Goal: Task Accomplishment & Management: Complete application form

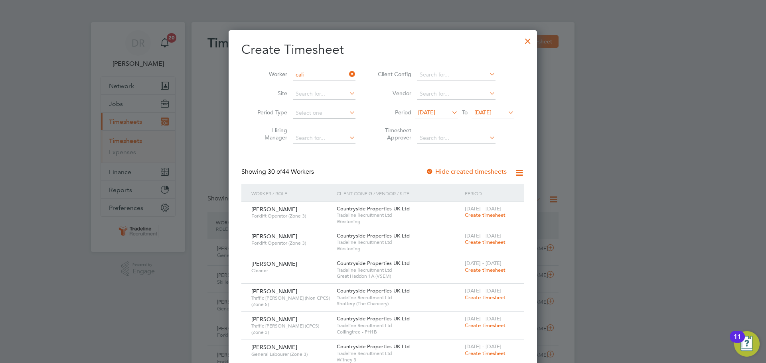
click at [321, 98] on li "[PERSON_NAME] n" at bounding box center [325, 96] width 66 height 11
type input "[PERSON_NAME]"
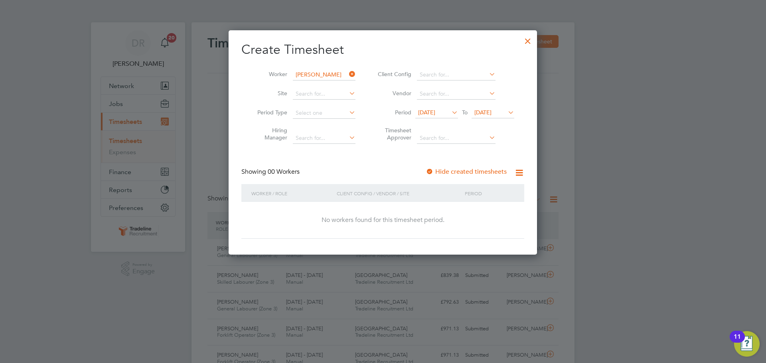
click at [434, 111] on span "[DATE]" at bounding box center [426, 112] width 17 height 7
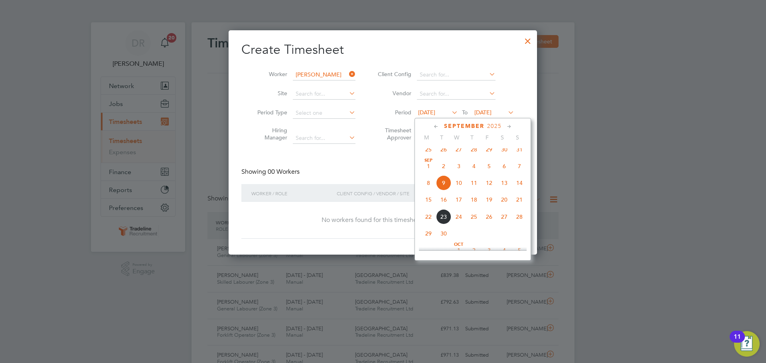
click at [526, 33] on div at bounding box center [527, 39] width 14 height 14
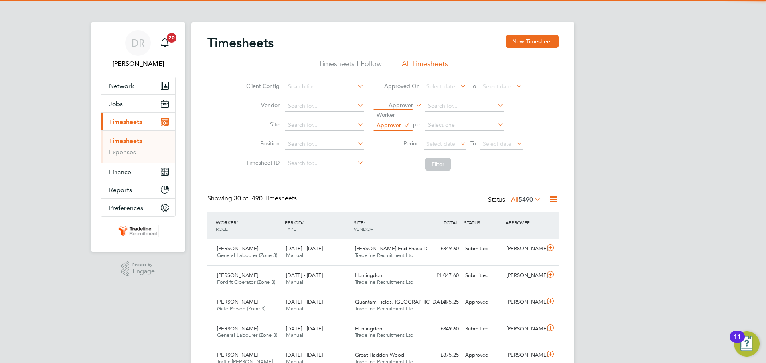
click at [410, 104] on label "Approver" at bounding box center [395, 106] width 36 height 8
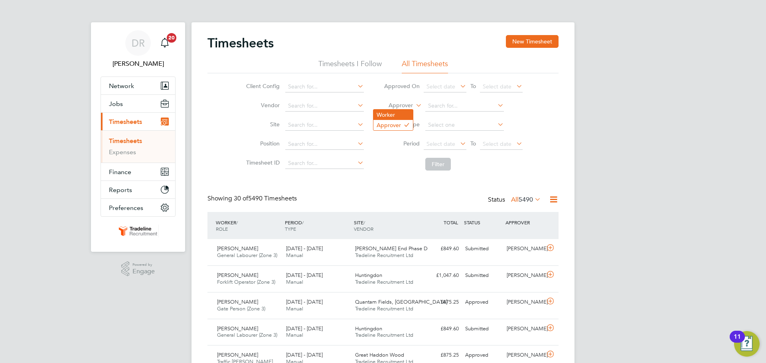
click at [398, 114] on li "Worker" at bounding box center [392, 115] width 39 height 10
click at [436, 102] on input at bounding box center [464, 105] width 79 height 11
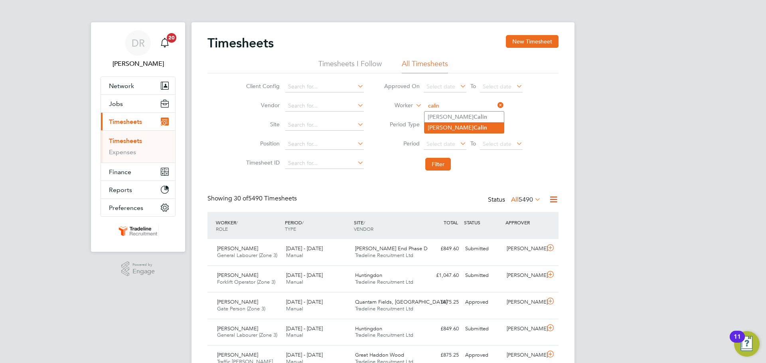
click at [448, 128] on li "[PERSON_NAME]" at bounding box center [463, 127] width 79 height 11
type input "[PERSON_NAME]"
click at [431, 169] on button "Filter" at bounding box center [438, 164] width 26 height 13
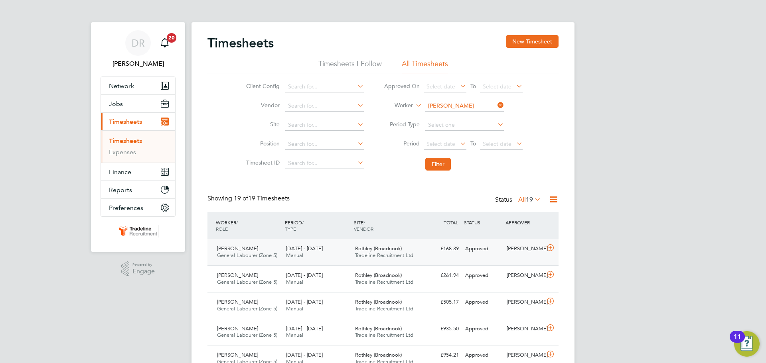
click at [556, 253] on div at bounding box center [551, 248] width 14 height 13
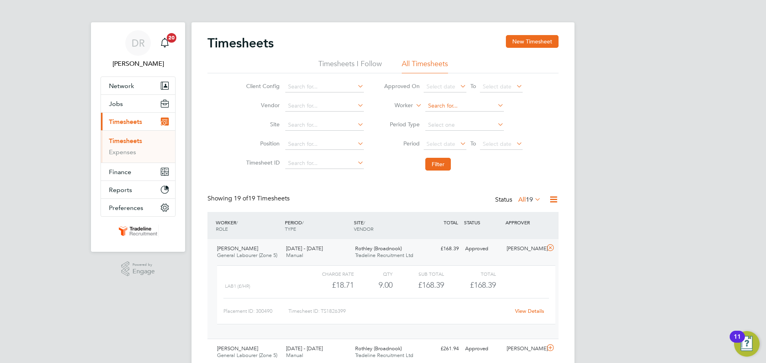
click at [466, 108] on input at bounding box center [464, 105] width 79 height 11
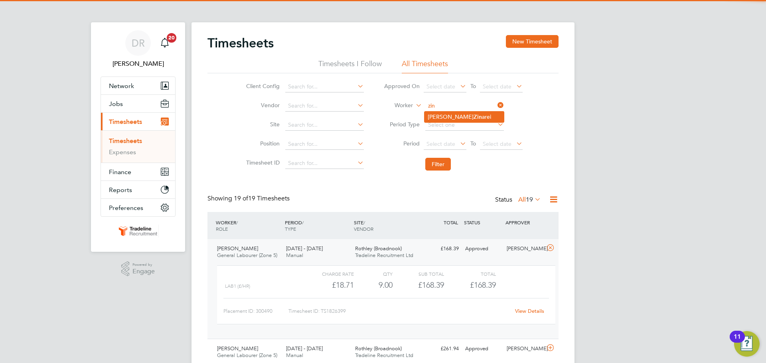
click at [467, 116] on li "[PERSON_NAME] arei" at bounding box center [463, 117] width 79 height 11
type input "[PERSON_NAME]"
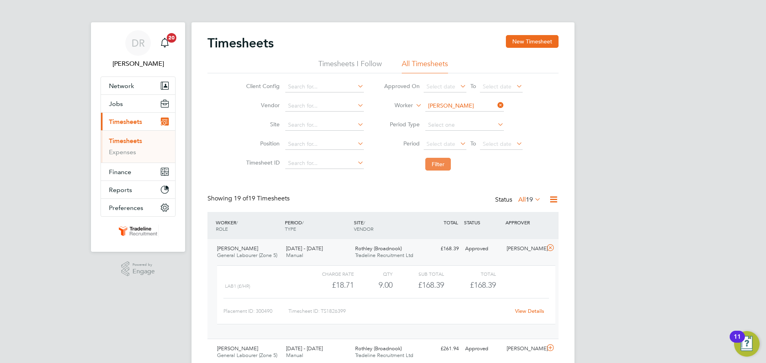
click at [438, 167] on button "Filter" at bounding box center [438, 164] width 26 height 13
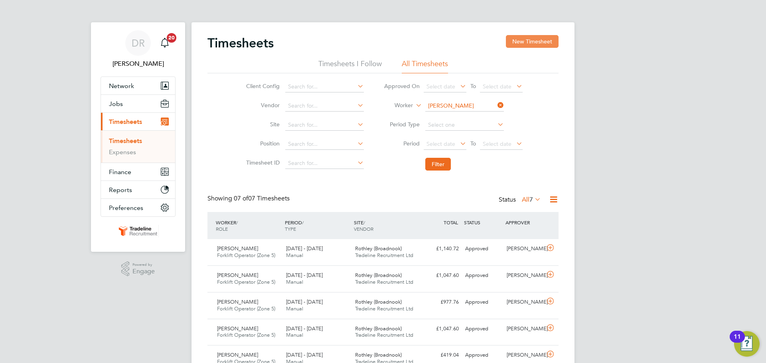
click at [532, 35] on button "New Timesheet" at bounding box center [532, 41] width 53 height 13
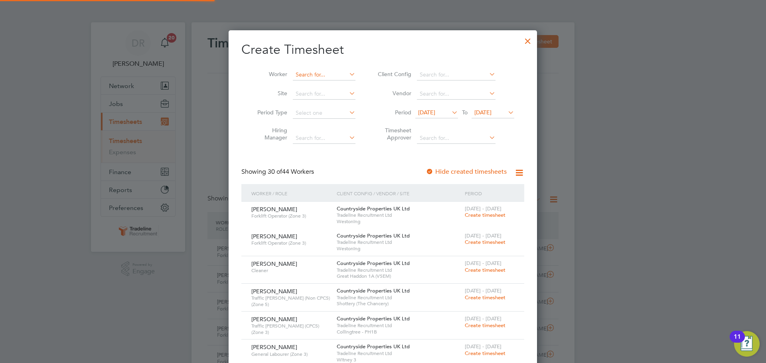
click at [331, 77] on input at bounding box center [324, 74] width 63 height 11
click at [341, 85] on b "Zin" at bounding box center [345, 85] width 8 height 7
type input "[PERSON_NAME]"
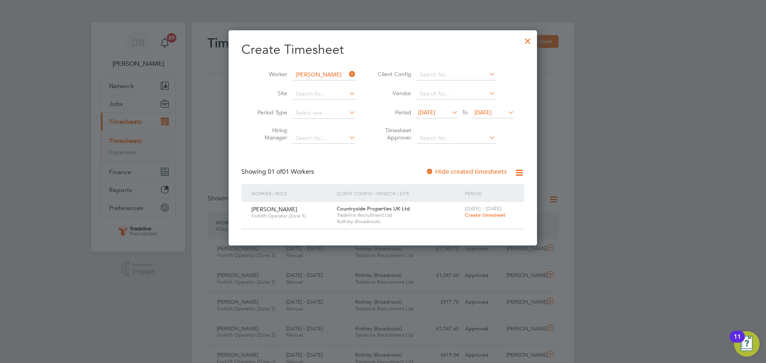
click at [500, 217] on span "Create timesheet" at bounding box center [485, 215] width 41 height 7
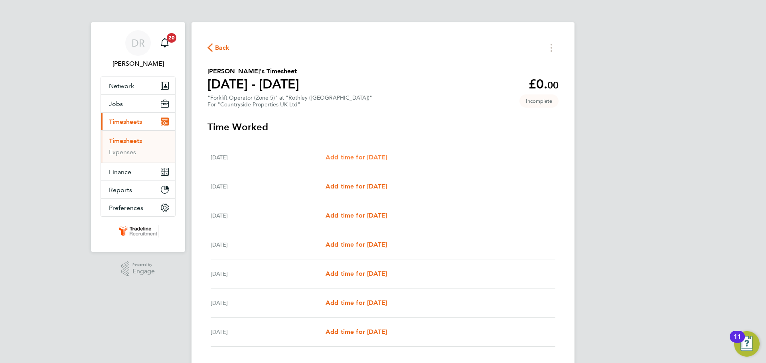
click at [387, 158] on span "Add time for [DATE]" at bounding box center [355, 158] width 61 height 8
select select "30"
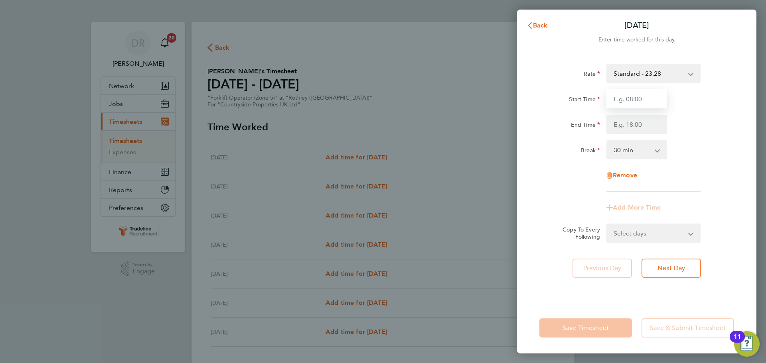
click at [648, 92] on input "Start Time" at bounding box center [636, 98] width 61 height 19
type input "07:00"
drag, startPoint x: 657, startPoint y: 108, endPoint x: 632, endPoint y: 120, distance: 27.5
click at [632, 120] on input "End Time" at bounding box center [636, 124] width 61 height 19
type input "16:30"
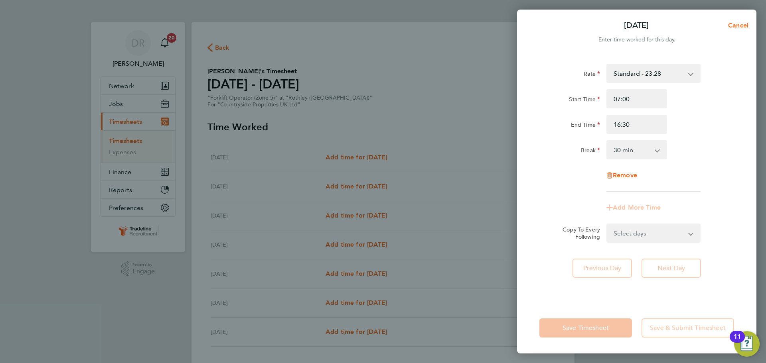
click at [736, 136] on div "Rate Standard - 23.28 Start Time 07:00 End Time 16:30 Break 0 min 15 min 30 min…" at bounding box center [636, 178] width 239 height 248
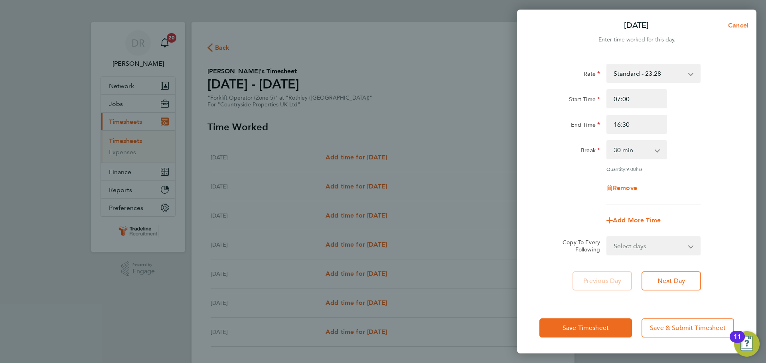
click at [682, 242] on select "Select days Day Weekday (Mon-Fri) Weekend (Sat-Sun) [DATE] [DATE] [DATE] [DATE]…" at bounding box center [649, 246] width 84 height 18
select select "WEEKDAY"
click at [607, 237] on select "Select days Day Weekday (Mon-Fri) Weekend (Sat-Sun) [DATE] [DATE] [DATE] [DATE]…" at bounding box center [649, 246] width 84 height 18
select select "[DATE]"
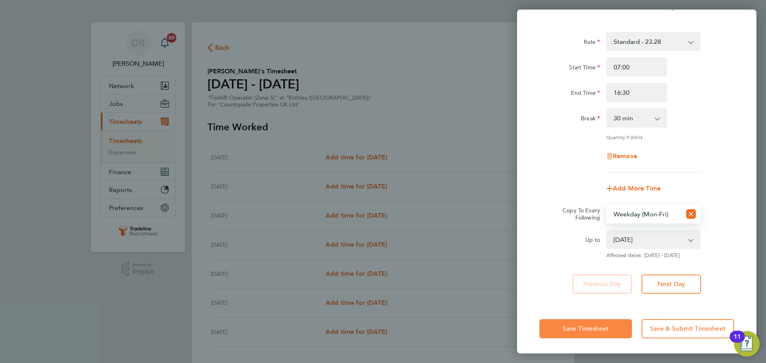
drag, startPoint x: 617, startPoint y: 321, endPoint x: 607, endPoint y: 316, distance: 10.7
click at [616, 321] on button "Save Timesheet" at bounding box center [585, 328] width 93 height 19
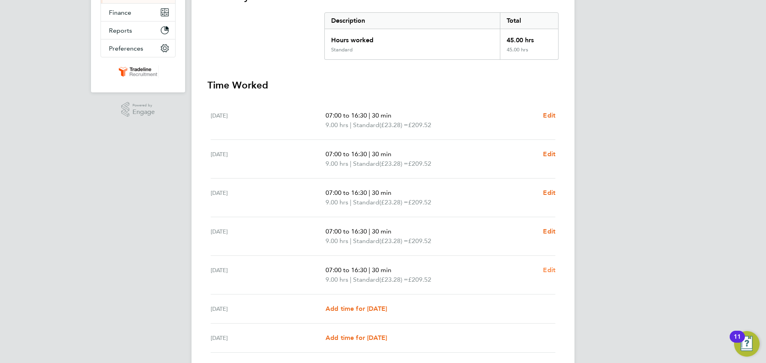
click at [546, 270] on span "Edit" at bounding box center [549, 270] width 12 height 8
select select "30"
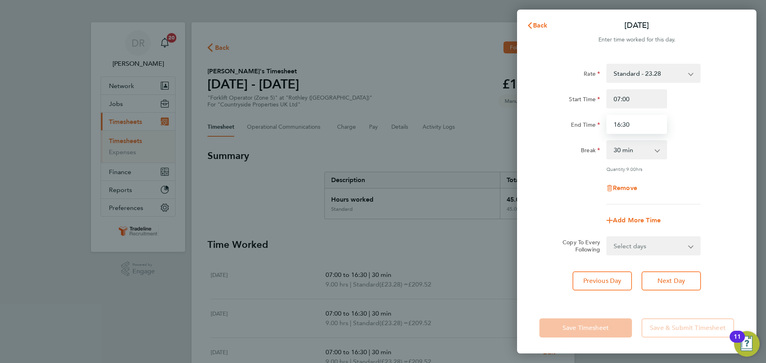
click at [619, 126] on input "16:30" at bounding box center [636, 124] width 61 height 19
click at [640, 127] on input "16:30" at bounding box center [636, 124] width 61 height 19
click at [534, 26] on span "Back" at bounding box center [540, 26] width 15 height 8
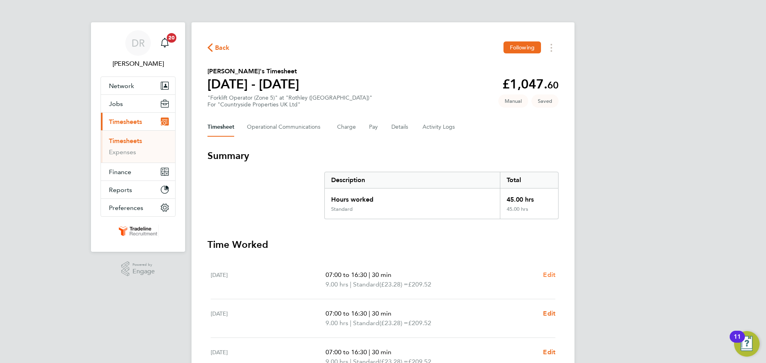
click at [551, 274] on span "Edit" at bounding box center [549, 275] width 12 height 8
select select "30"
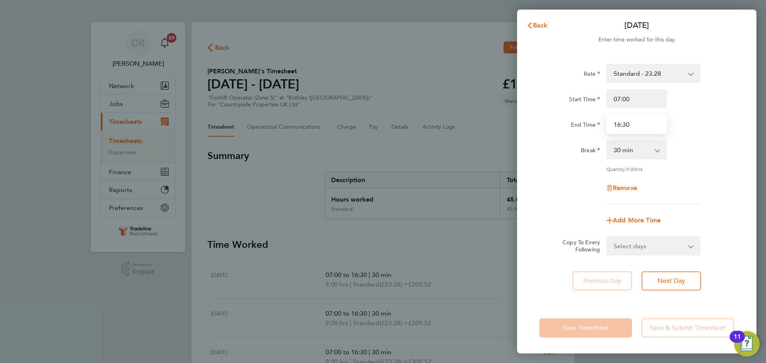
click at [634, 130] on input "16:30" at bounding box center [636, 124] width 61 height 19
drag, startPoint x: 636, startPoint y: 122, endPoint x: 552, endPoint y: 128, distance: 84.4
click at [552, 128] on div "End Time 16:30" at bounding box center [636, 124] width 201 height 19
type input "17:00"
click at [710, 205] on app-timesheet-line-form-group "Rate Standard - 23.28 Start Time 07:00 End Time 17:00 Break 0 min 15 min 30 min…" at bounding box center [636, 147] width 195 height 166
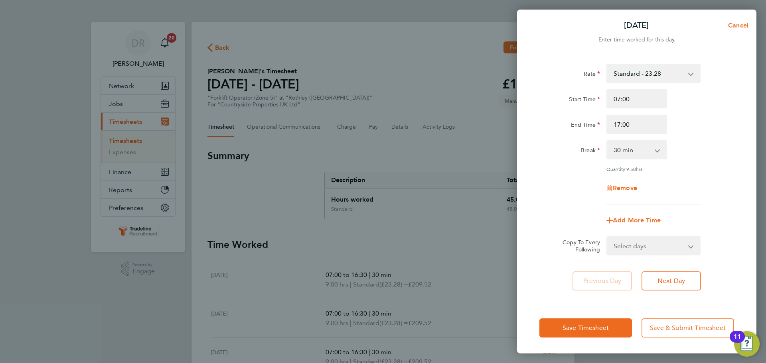
click at [670, 256] on div "Rate Standard - 23.28 Start Time 07:00 End Time 17:00 Break 0 min 15 min 30 min…" at bounding box center [636, 178] width 239 height 248
click at [671, 251] on select "Select days Day Weekday (Mon-Fri) Weekend (Sat-Sun) [DATE] [DATE] [DATE] [DATE]…" at bounding box center [649, 246] width 84 height 18
select select "WEEKDAY"
click at [607, 237] on select "Select days Day Weekday (Mon-Fri) Weekend (Sat-Sun) [DATE] [DATE] [DATE] [DATE]…" at bounding box center [649, 246] width 84 height 18
select select "[DATE]"
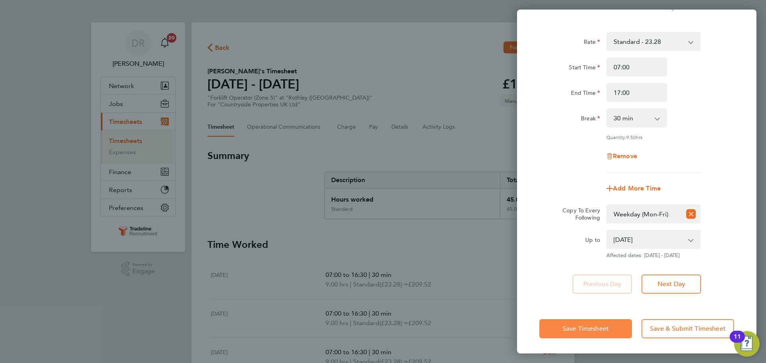
click at [578, 332] on span "Save Timesheet" at bounding box center [585, 329] width 46 height 8
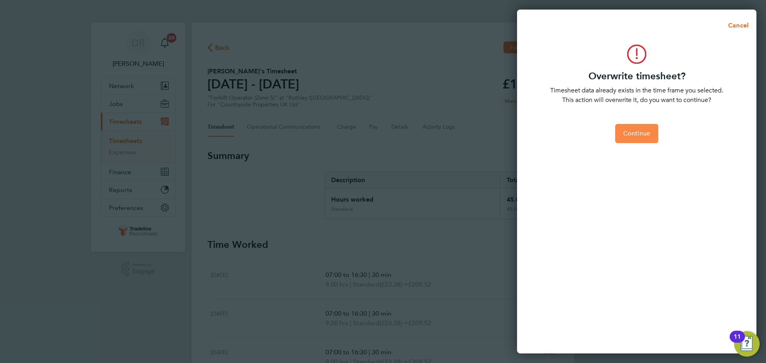
click at [650, 136] on button "Continue" at bounding box center [636, 133] width 43 height 19
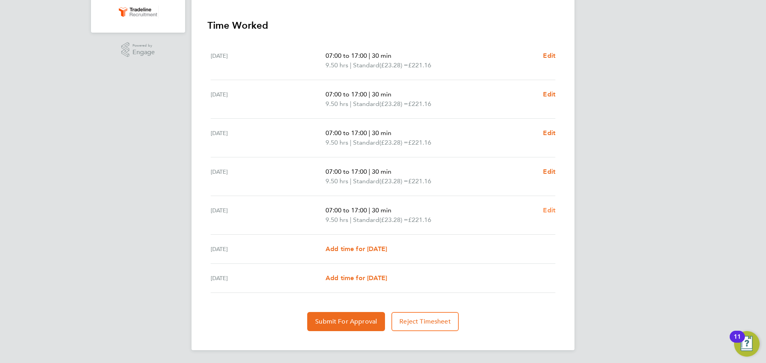
click at [552, 207] on span "Edit" at bounding box center [549, 211] width 12 height 8
select select "30"
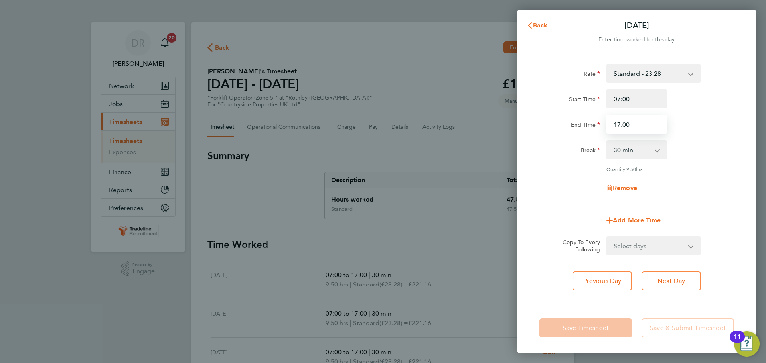
drag, startPoint x: 639, startPoint y: 126, endPoint x: 566, endPoint y: 130, distance: 72.7
click at [566, 130] on div "End Time 17:00" at bounding box center [636, 124] width 201 height 19
type input "16:30"
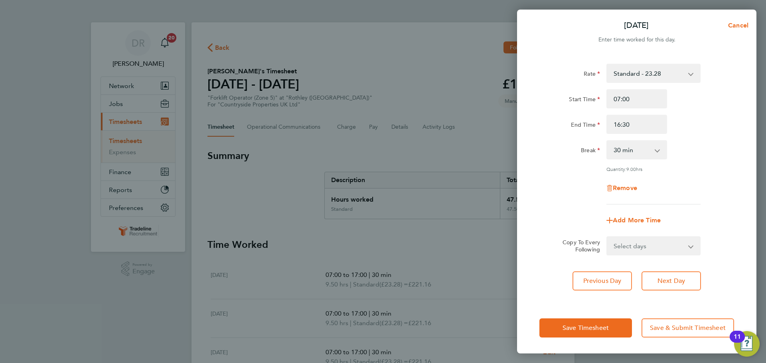
click at [567, 327] on app-form-button "Save Timesheet" at bounding box center [587, 328] width 97 height 19
click at [567, 327] on span "Save Timesheet" at bounding box center [585, 328] width 46 height 8
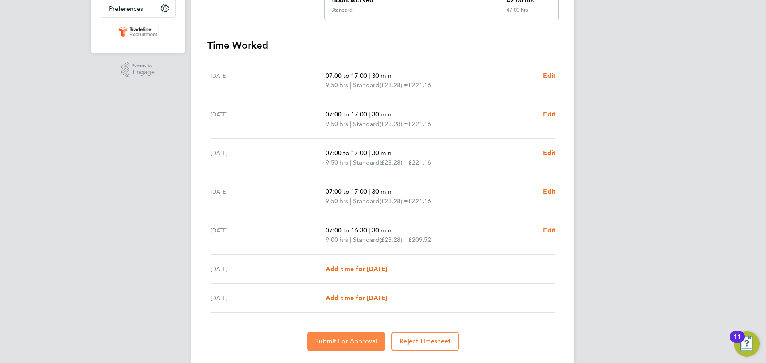
click at [318, 341] on span "Submit For Approval" at bounding box center [346, 342] width 62 height 8
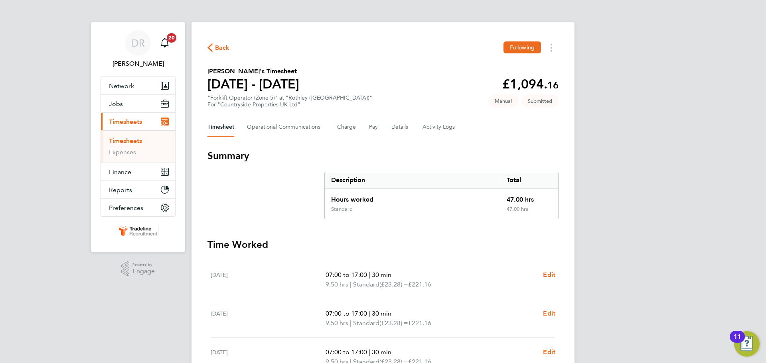
click at [143, 139] on li "Timesheets" at bounding box center [139, 142] width 60 height 11
click at [137, 140] on link "Timesheets" at bounding box center [125, 141] width 33 height 8
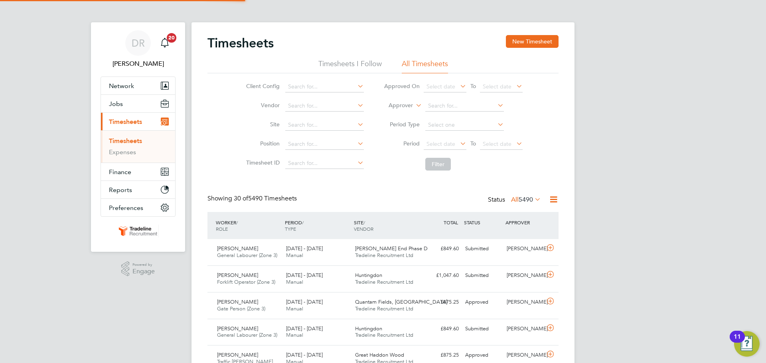
scroll to position [20, 69]
click at [532, 47] on button "New Timesheet" at bounding box center [532, 41] width 53 height 13
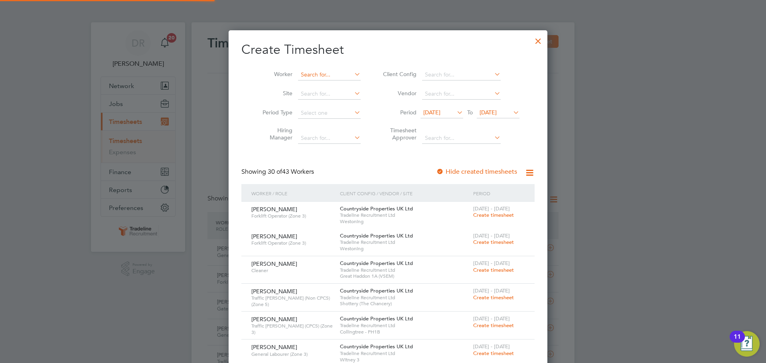
click at [303, 74] on input at bounding box center [329, 74] width 63 height 11
click at [334, 119] on li "[PERSON_NAME] ens" at bounding box center [335, 118] width 87 height 11
type input "[PERSON_NAME]"
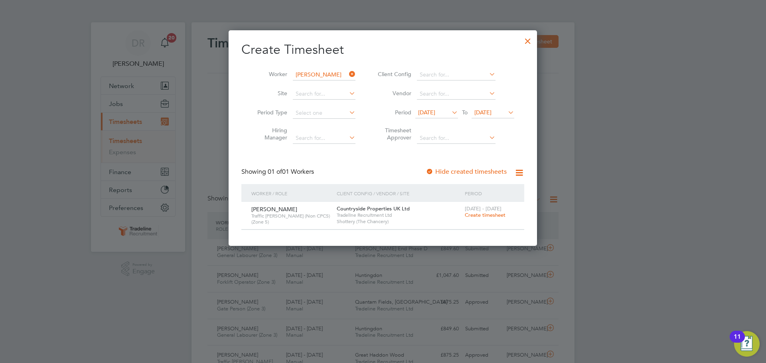
click at [496, 213] on span "Create timesheet" at bounding box center [485, 215] width 41 height 7
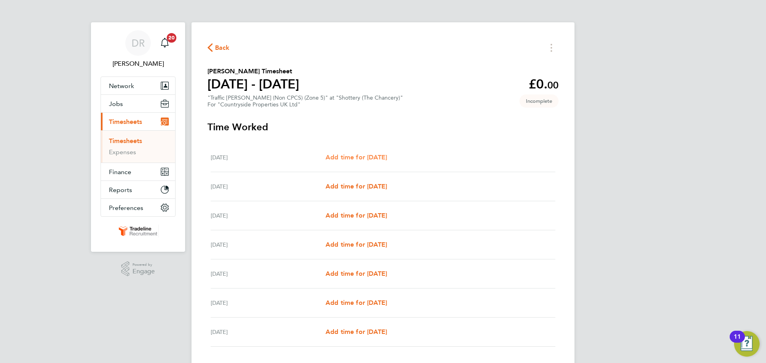
click at [370, 155] on span "Add time for [DATE]" at bounding box center [355, 158] width 61 height 8
select select "30"
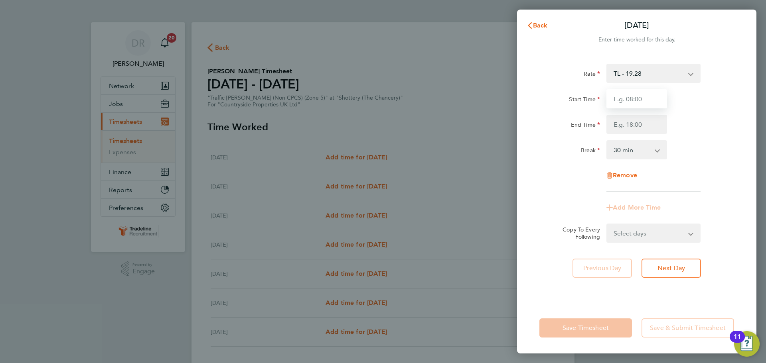
click at [639, 92] on input "Start Time" at bounding box center [636, 98] width 61 height 19
type input "07:00"
click at [635, 127] on input "End Time" at bounding box center [636, 124] width 61 height 19
click at [693, 167] on div "Remove" at bounding box center [636, 175] width 201 height 19
click at [642, 128] on input "End Time" at bounding box center [636, 124] width 61 height 19
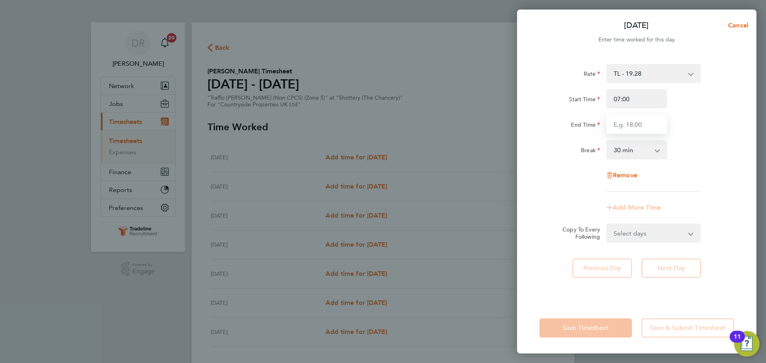
type input "16:30"
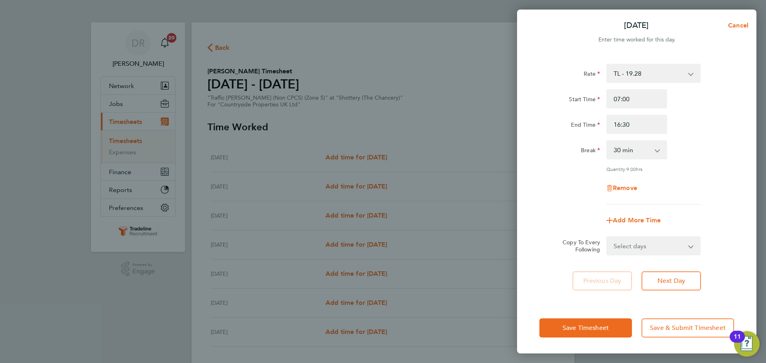
drag, startPoint x: 723, startPoint y: 147, endPoint x: 722, endPoint y: 279, distance: 132.0
click at [723, 148] on div "Break 0 min 15 min 30 min 45 min 60 min 75 min 90 min" at bounding box center [636, 149] width 201 height 19
click at [658, 254] on div "Select days Day Weekday (Mon-Fri) Weekend (Sat-Sun) [DATE] [DATE] [DATE] [DATE]…" at bounding box center [653, 245] width 94 height 19
click at [658, 244] on select "Select days Day Weekday (Mon-Fri) Weekend (Sat-Sun) [DATE] [DATE] [DATE] [DATE]…" at bounding box center [649, 246] width 84 height 18
select select "WEEKDAY"
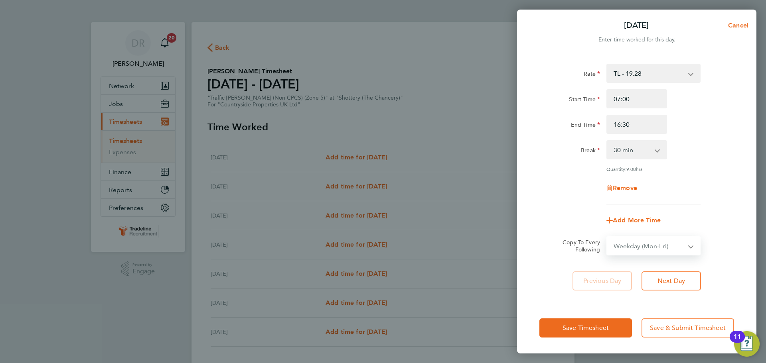
click at [607, 237] on select "Select days Day Weekday (Mon-Fri) Weekend (Sat-Sun) [DATE] [DATE] [DATE] [DATE]…" at bounding box center [649, 246] width 84 height 18
select select "[DATE]"
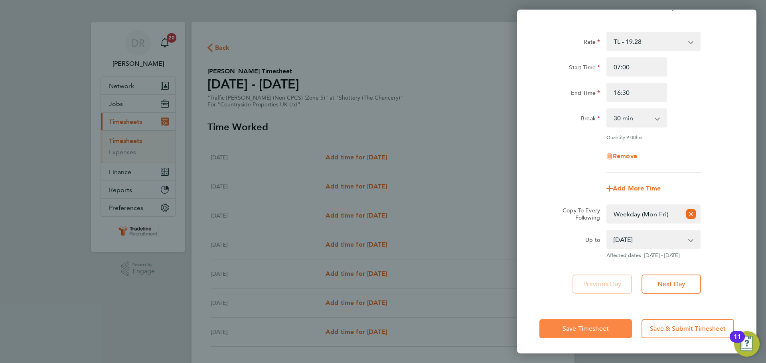
click at [569, 333] on button "Save Timesheet" at bounding box center [585, 328] width 93 height 19
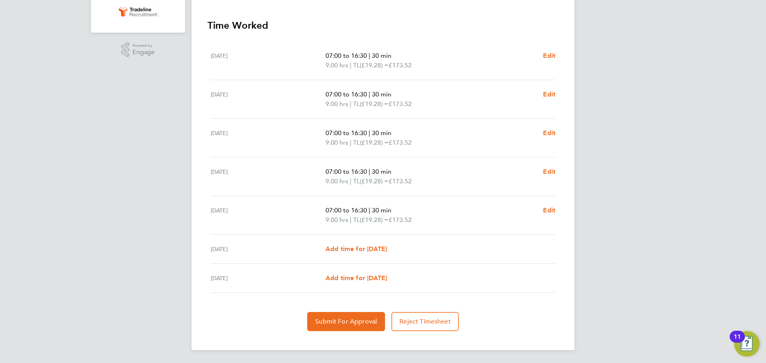
click at [351, 311] on section "Time Worked [DATE] 07:00 to 16:30 | 30 min 9.00 hrs | TL (£19.28) = £173.52 Edi…" at bounding box center [382, 175] width 351 height 312
click at [349, 315] on button "Submit For Approval" at bounding box center [346, 321] width 78 height 19
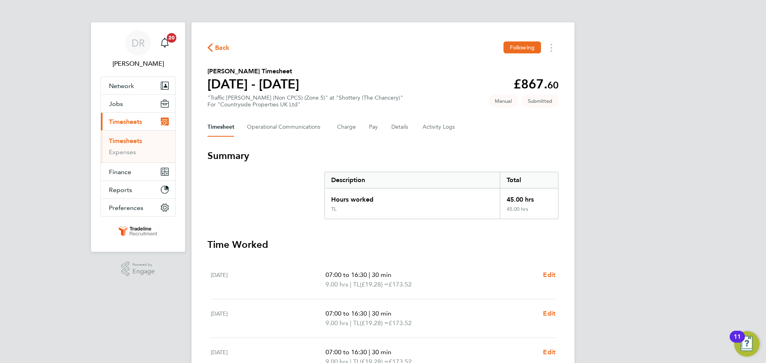
click at [122, 141] on link "Timesheets" at bounding box center [125, 141] width 33 height 8
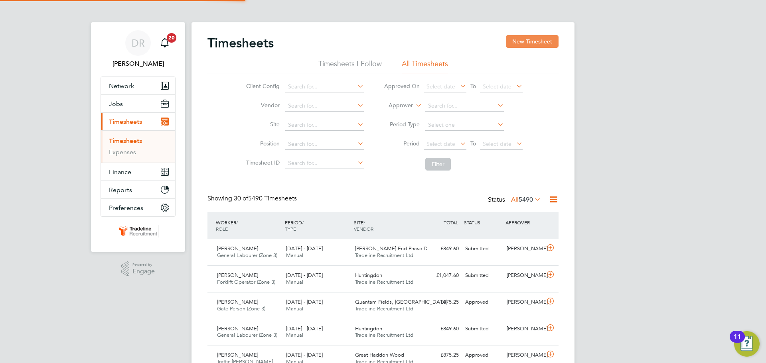
scroll to position [20, 69]
click at [537, 38] on button "New Timesheet" at bounding box center [532, 41] width 53 height 13
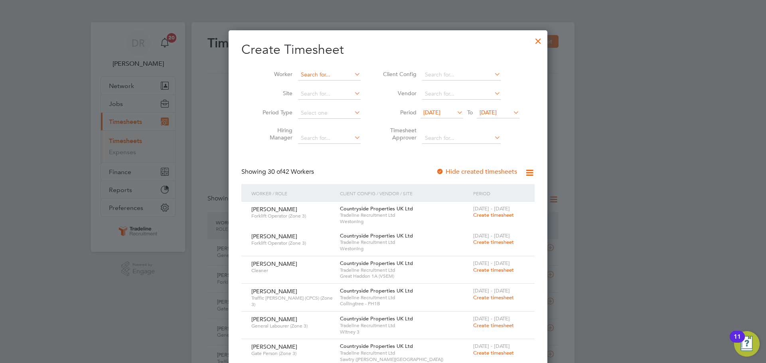
click at [325, 78] on input at bounding box center [329, 74] width 63 height 11
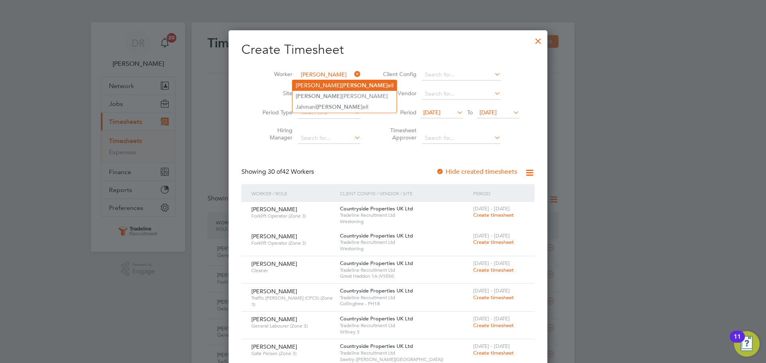
click at [341, 87] on b "[PERSON_NAME]" at bounding box center [364, 85] width 46 height 7
type input "[PERSON_NAME]"
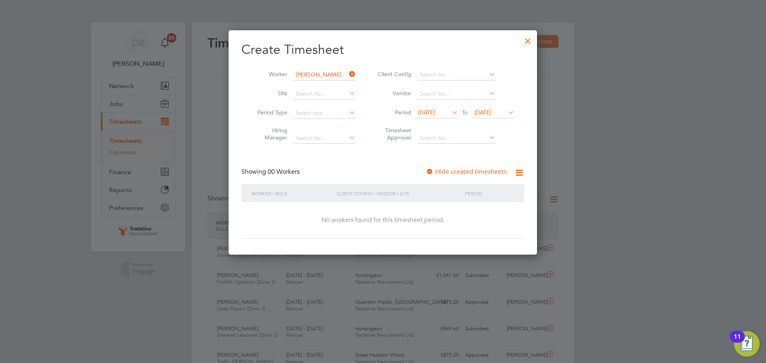
click at [491, 109] on span "[DATE]" at bounding box center [482, 112] width 17 height 7
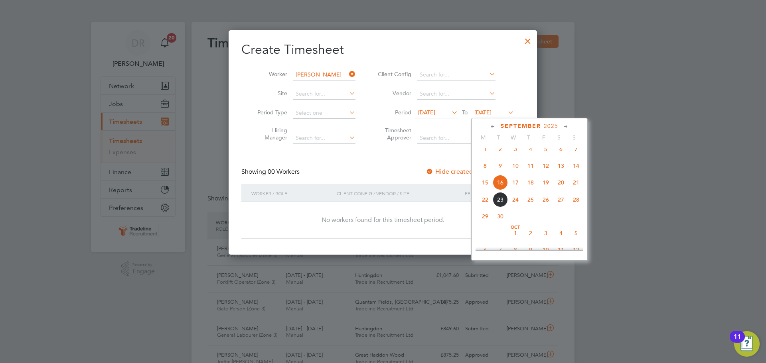
click at [581, 205] on span "28" at bounding box center [575, 199] width 15 height 15
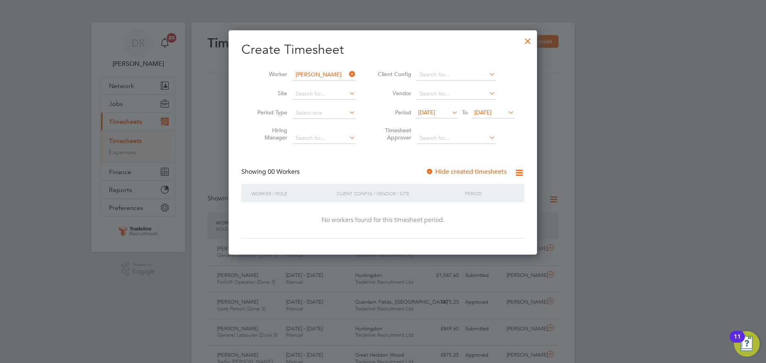
click at [529, 39] on div at bounding box center [527, 39] width 14 height 14
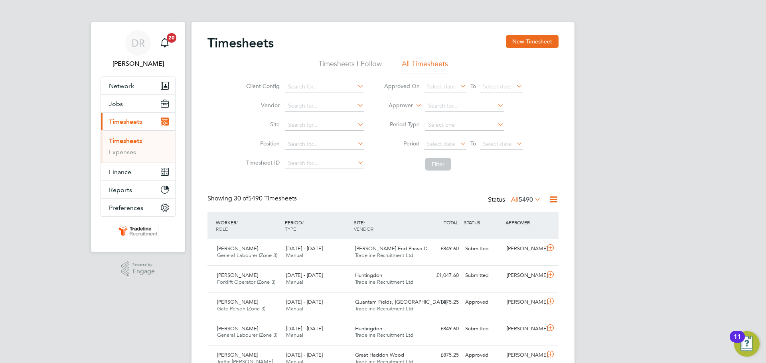
click at [400, 105] on label "Approver" at bounding box center [395, 106] width 36 height 8
click at [397, 113] on li "Worker" at bounding box center [392, 115] width 39 height 10
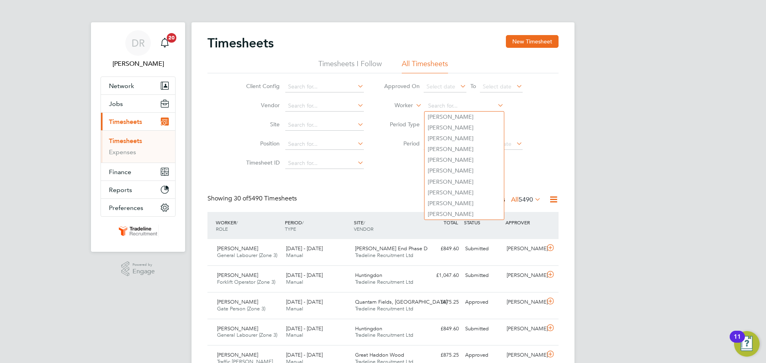
click at [446, 102] on input at bounding box center [464, 105] width 79 height 11
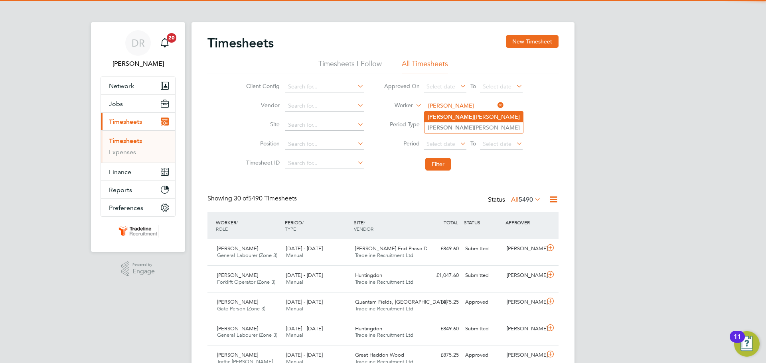
click at [454, 118] on li "[PERSON_NAME]" at bounding box center [473, 117] width 99 height 11
type input "[PERSON_NAME]"
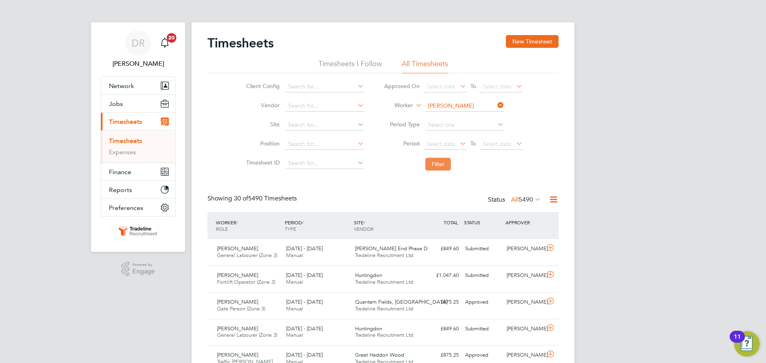
click at [434, 167] on button "Filter" at bounding box center [438, 164] width 26 height 13
click at [451, 105] on input at bounding box center [464, 105] width 79 height 11
click at [450, 112] on li "[PERSON_NAME] idzans" at bounding box center [463, 117] width 79 height 11
type input "[PERSON_NAME]"
click at [441, 165] on button "Filter" at bounding box center [438, 164] width 26 height 13
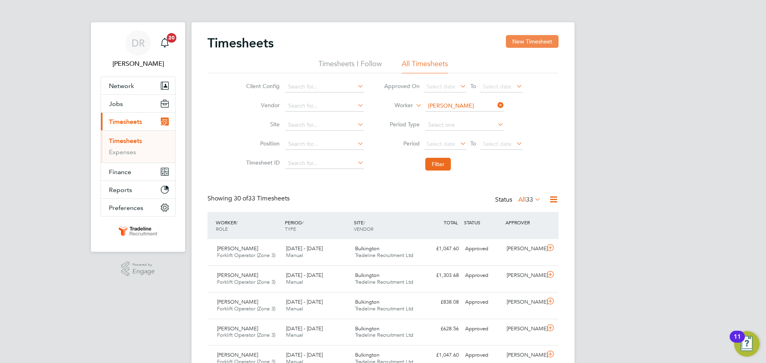
click at [540, 41] on button "New Timesheet" at bounding box center [532, 41] width 53 height 13
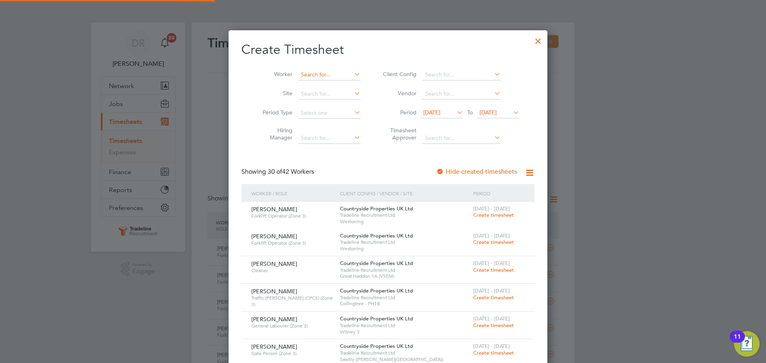
click at [313, 69] on input at bounding box center [329, 74] width 63 height 11
click at [324, 84] on li "[PERSON_NAME] idzans" at bounding box center [323, 85] width 63 height 11
type input "[PERSON_NAME]"
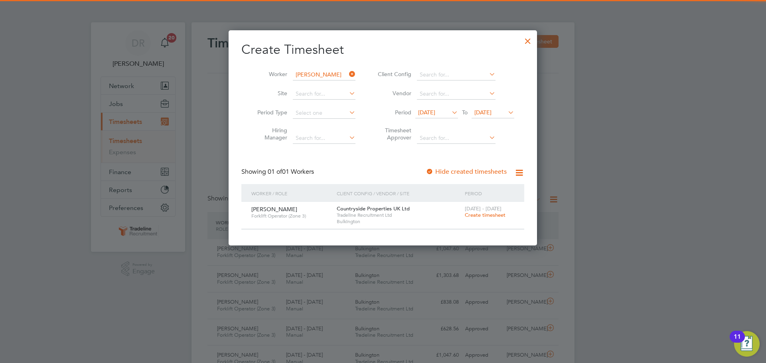
click at [493, 219] on div "[DATE] - [DATE] Create timesheet" at bounding box center [489, 213] width 53 height 22
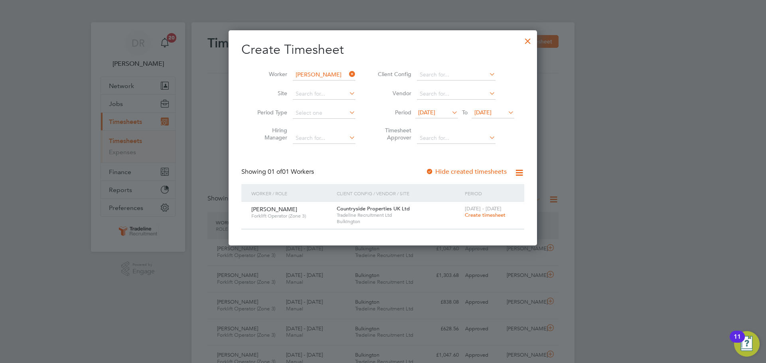
click at [493, 218] on span "Create timesheet" at bounding box center [485, 215] width 41 height 7
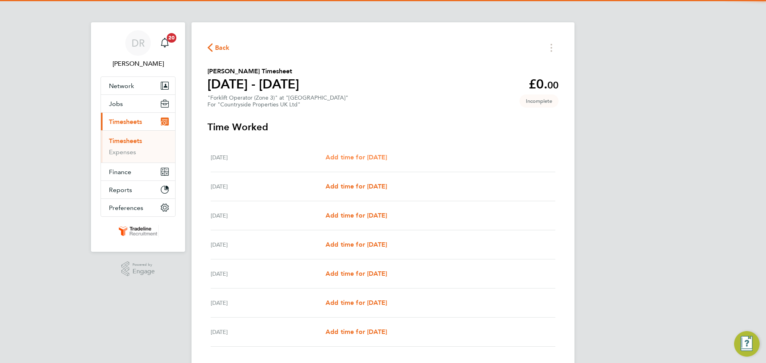
click at [361, 156] on span "Add time for [DATE]" at bounding box center [355, 158] width 61 height 8
select select "30"
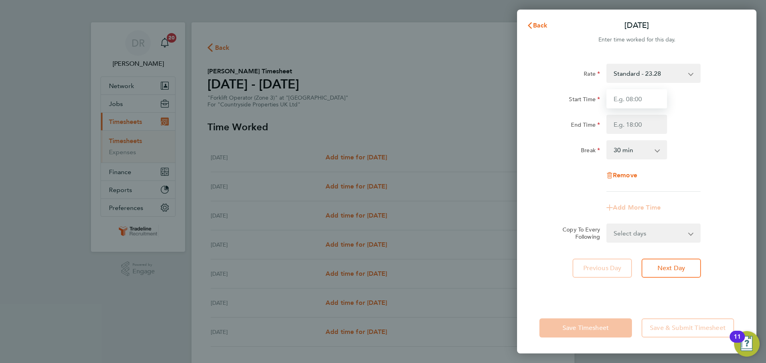
click at [644, 99] on input "Start Time" at bounding box center [636, 98] width 61 height 19
type input "07:00"
click at [639, 123] on input "End Time" at bounding box center [636, 124] width 61 height 19
click at [745, 152] on div "Rate Standard - 23.28 Start Time 07:00 End Time Break 0 min 15 min 30 min 45 mi…" at bounding box center [636, 178] width 239 height 248
click at [642, 231] on select "Select days Day Weekday (Mon-Fri) Weekend (Sat-Sun) [DATE] [DATE] [DATE] [DATE]…" at bounding box center [649, 234] width 84 height 18
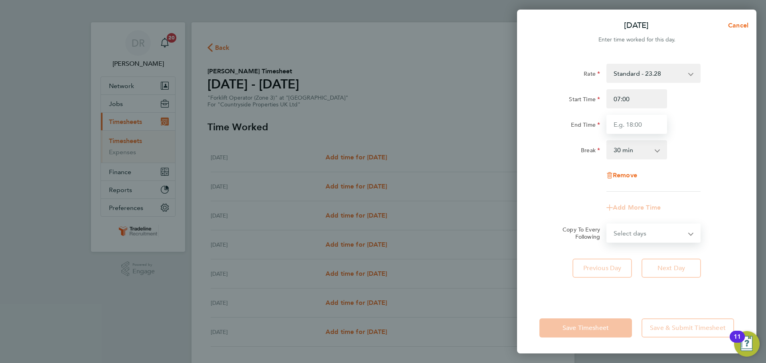
click at [624, 126] on input "End Time" at bounding box center [636, 124] width 61 height 19
type input "16:30"
click at [649, 234] on form "Rate Standard - 23.28 Start Time 07:00 End Time 16:30 Break 0 min 15 min 30 min…" at bounding box center [636, 153] width 195 height 179
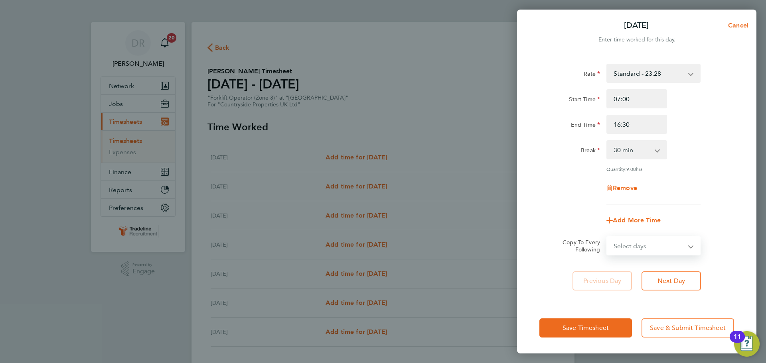
select select "WEEKDAY"
click at [607, 237] on select "Select days Day Weekday (Mon-Fri) Weekend (Sat-Sun) [DATE] [DATE] [DATE] [DATE]…" at bounding box center [649, 246] width 84 height 18
select select "[DATE]"
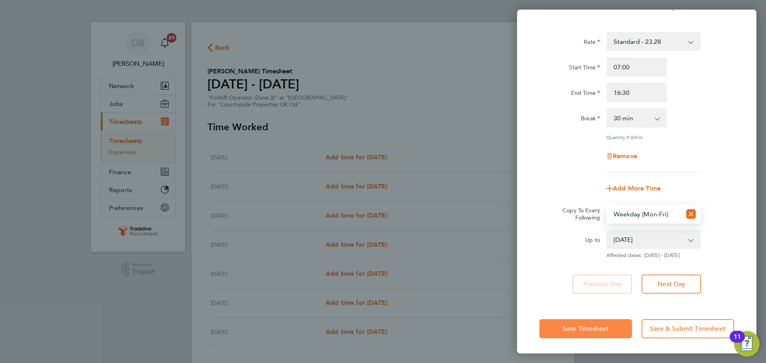
click at [599, 334] on button "Save Timesheet" at bounding box center [585, 328] width 93 height 19
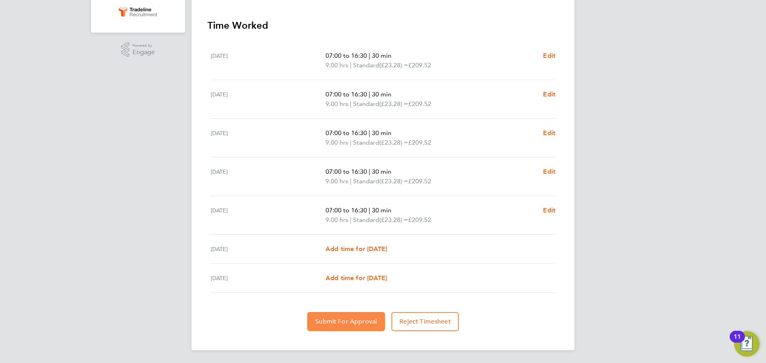
click at [357, 325] on span "Submit For Approval" at bounding box center [346, 322] width 62 height 8
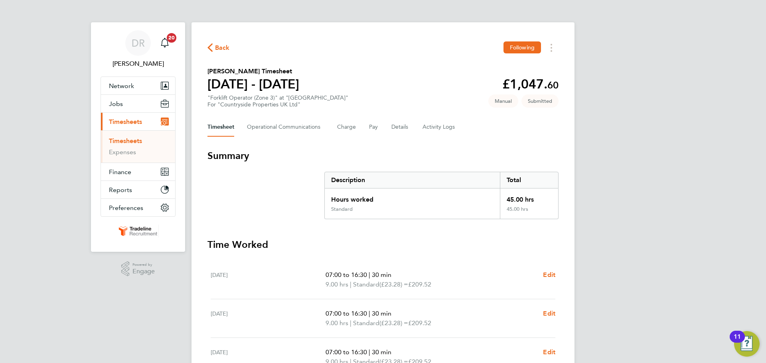
drag, startPoint x: 137, startPoint y: 138, endPoint x: 165, endPoint y: 134, distance: 27.8
click at [137, 138] on link "Timesheets" at bounding box center [125, 141] width 33 height 8
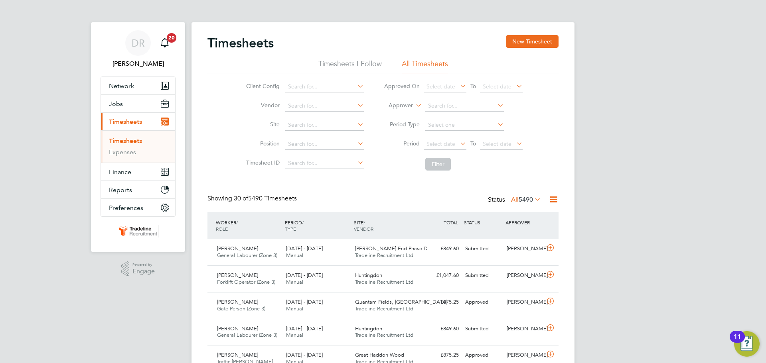
click at [401, 101] on li "Approver" at bounding box center [453, 106] width 159 height 19
click at [399, 110] on li "Approver" at bounding box center [453, 106] width 159 height 19
click at [400, 108] on label "Approver" at bounding box center [395, 106] width 36 height 8
click at [400, 111] on li "Worker" at bounding box center [392, 115] width 39 height 10
click at [459, 113] on li "Worker" at bounding box center [453, 106] width 159 height 19
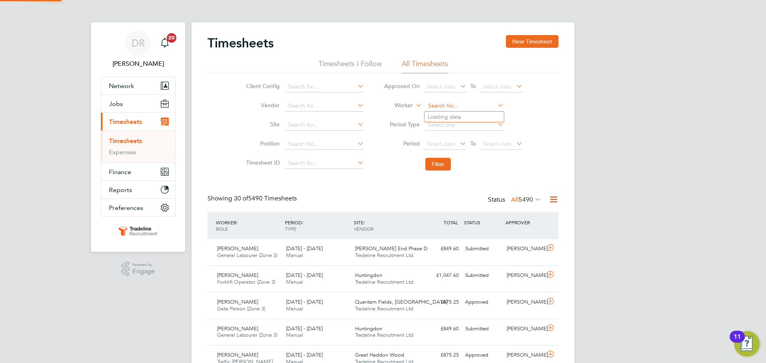
click at [459, 107] on input at bounding box center [464, 105] width 79 height 11
click at [459, 116] on li "[PERSON_NAME] idzans" at bounding box center [463, 117] width 79 height 11
type input "[PERSON_NAME]"
click at [444, 162] on button "Filter" at bounding box center [438, 164] width 26 height 13
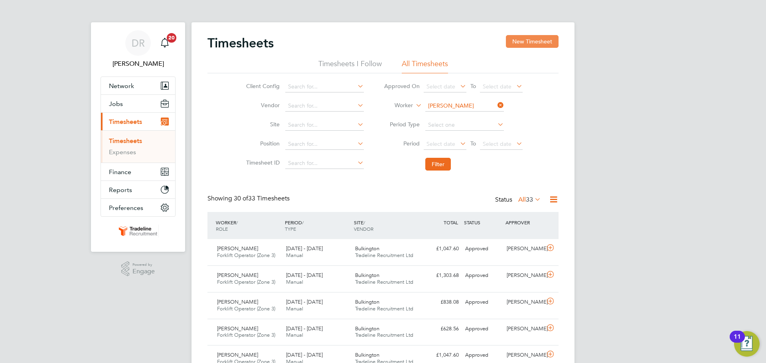
click at [535, 39] on button "New Timesheet" at bounding box center [532, 41] width 53 height 13
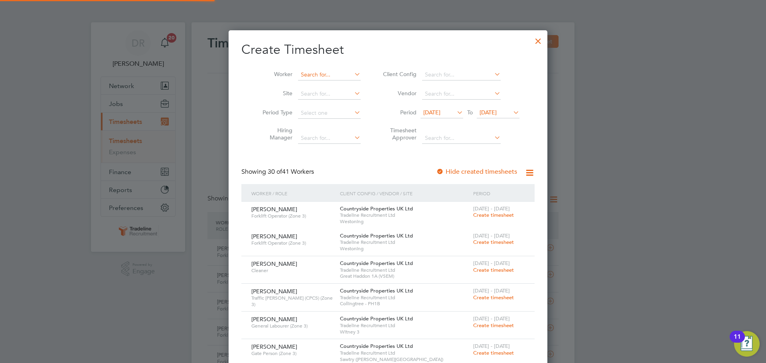
click at [310, 70] on input at bounding box center [329, 74] width 63 height 11
click at [319, 84] on b "Stal" at bounding box center [316, 85] width 10 height 7
type input "[PERSON_NAME]"
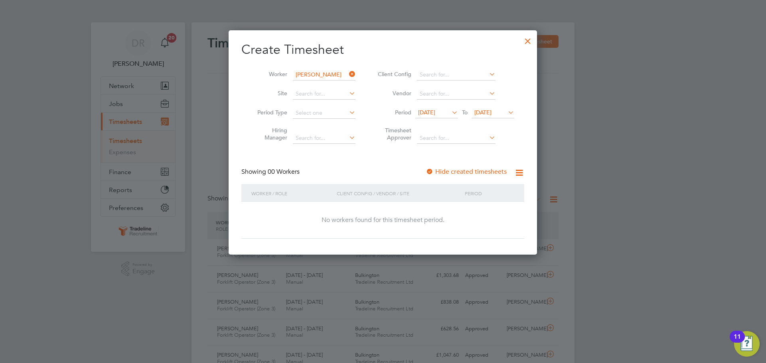
click at [491, 114] on span "[DATE]" at bounding box center [482, 112] width 17 height 7
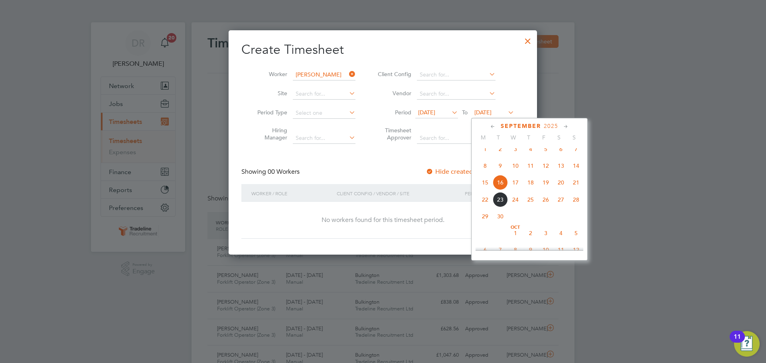
click at [579, 207] on span "28" at bounding box center [575, 199] width 15 height 15
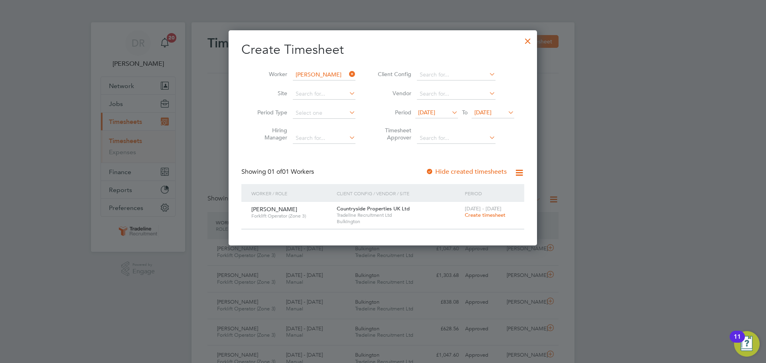
click at [422, 113] on span "[DATE]" at bounding box center [426, 112] width 17 height 7
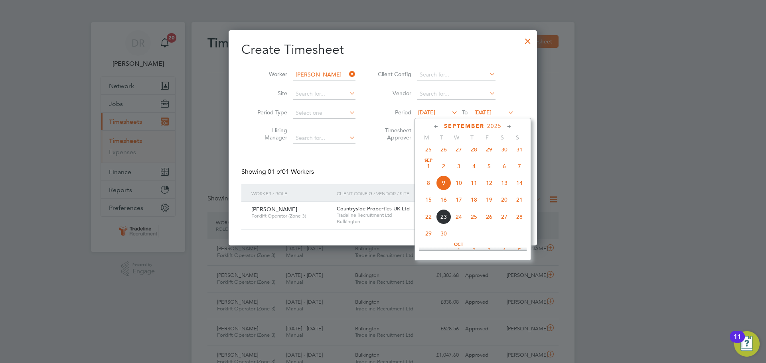
click at [427, 157] on span "25" at bounding box center [428, 149] width 15 height 15
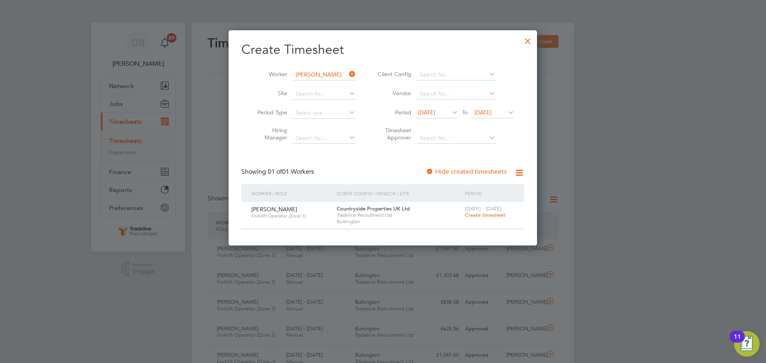
click at [522, 41] on div at bounding box center [527, 39] width 14 height 14
